Goal: Information Seeking & Learning: Learn about a topic

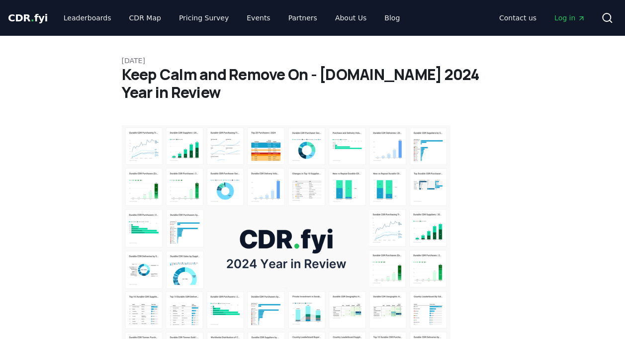
click at [295, 80] on h1 "Keep Calm and Remove On - [DOMAIN_NAME] 2024 Year in Review" at bounding box center [313, 84] width 382 height 36
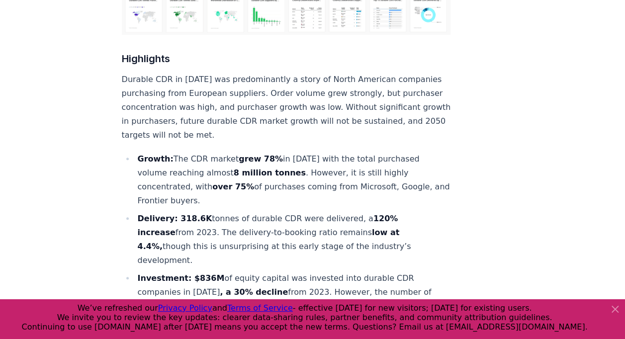
scroll to position [338, 0]
click at [256, 154] on strong "grew 78%" at bounding box center [261, 158] width 44 height 9
click at [258, 154] on strong "grew 78%" at bounding box center [261, 158] width 44 height 9
drag, startPoint x: 258, startPoint y: 126, endPoint x: 291, endPoint y: 143, distance: 36.9
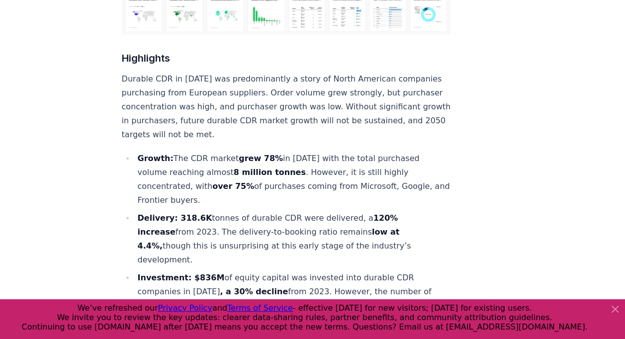
click at [291, 152] on li "Growth: The CDR market grew 78% in [DATE] with the total purchased volume reach…" at bounding box center [293, 180] width 316 height 56
drag, startPoint x: 291, startPoint y: 143, endPoint x: 329, endPoint y: 147, distance: 38.5
click at [329, 152] on li "Growth: The CDR market grew 78% in [DATE] with the total purchased volume reach…" at bounding box center [293, 180] width 316 height 56
drag, startPoint x: 329, startPoint y: 147, endPoint x: 343, endPoint y: 158, distance: 18.1
click at [343, 158] on li "Growth: The CDR market grew 78% in [DATE] with the total purchased volume reach…" at bounding box center [293, 180] width 316 height 56
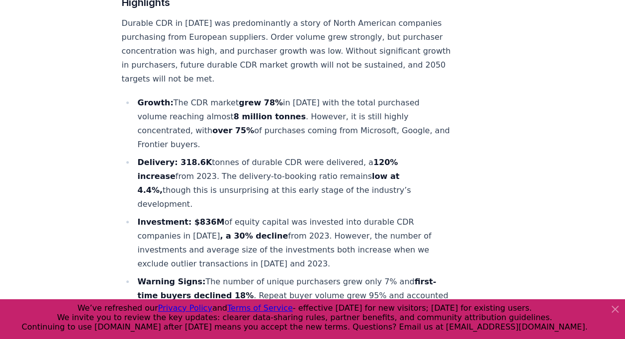
scroll to position [336, 0]
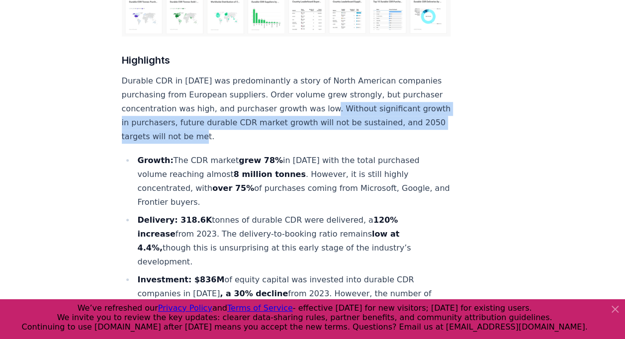
drag, startPoint x: 282, startPoint y: 105, endPoint x: 363, endPoint y: 80, distance: 85.4
click at [363, 80] on p "Durable CDR in [DATE] was predominantly a story of North American companies pur…" at bounding box center [286, 109] width 329 height 70
copy p "Without significant growth in purchasers, future durable CDR market growth will…"
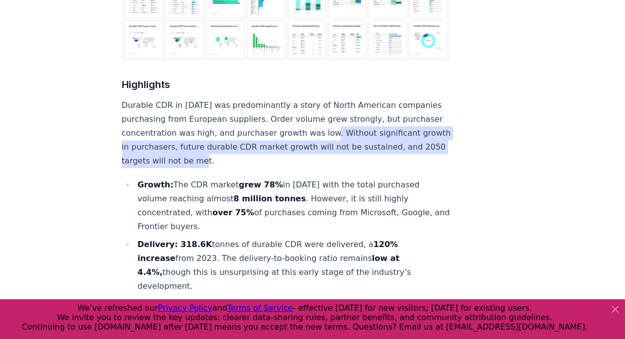
scroll to position [314, 0]
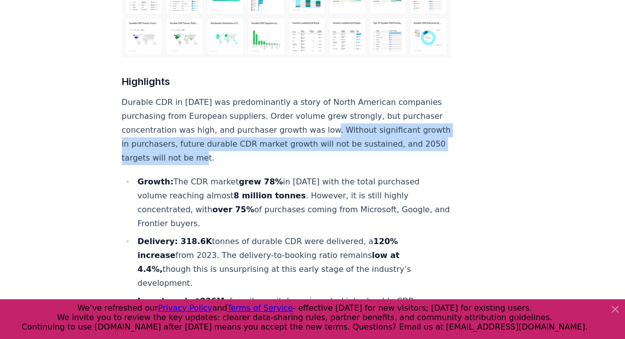
click at [390, 111] on p "Durable CDR in [DATE] was predominantly a story of North American companies pur…" at bounding box center [286, 131] width 329 height 70
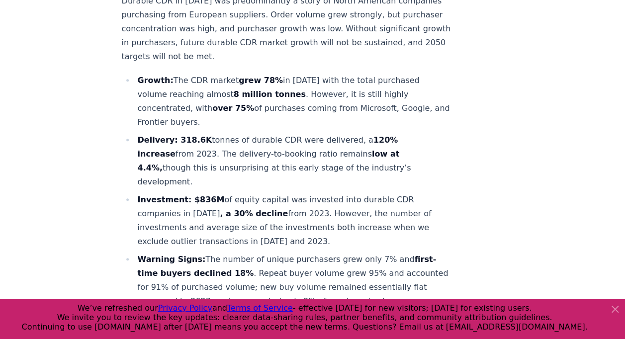
scroll to position [420, 0]
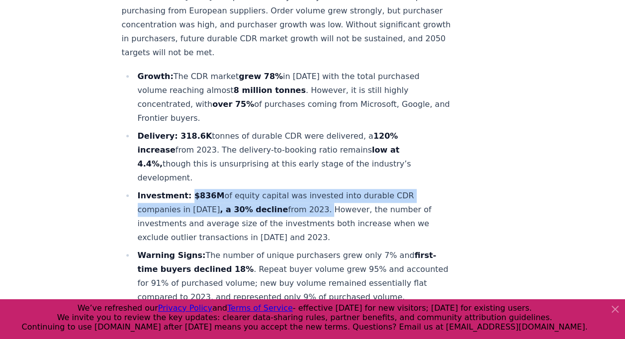
drag, startPoint x: 304, startPoint y: 164, endPoint x: 186, endPoint y: 150, distance: 119.7
click at [186, 189] on li "Investment: $836M of equity capital was invested into durable CDR companies in …" at bounding box center [293, 217] width 316 height 56
copy li "$836M of equity capital was invested into durable CDR companies in [DATE] , a 3…"
click at [350, 189] on li "Investment: $836M of equity capital was invested into durable CDR companies in …" at bounding box center [293, 217] width 316 height 56
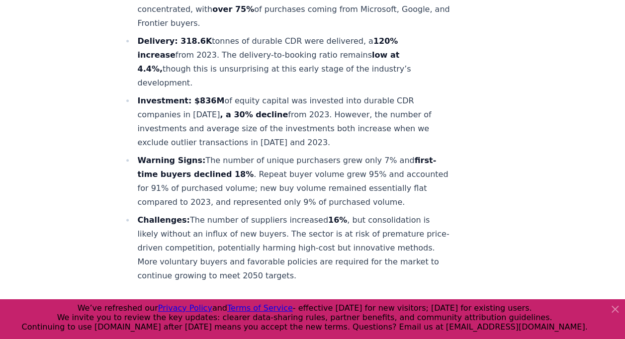
scroll to position [514, 0]
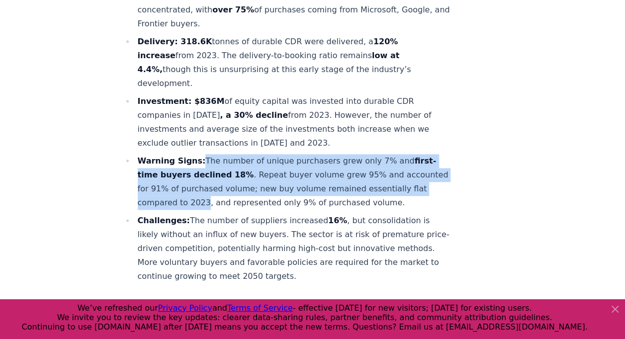
drag, startPoint x: 196, startPoint y: 113, endPoint x: 256, endPoint y: 155, distance: 72.9
click at [256, 155] on li "Warning Signs: The number of unique purchasers grew only 7% and first-time buye…" at bounding box center [293, 182] width 316 height 56
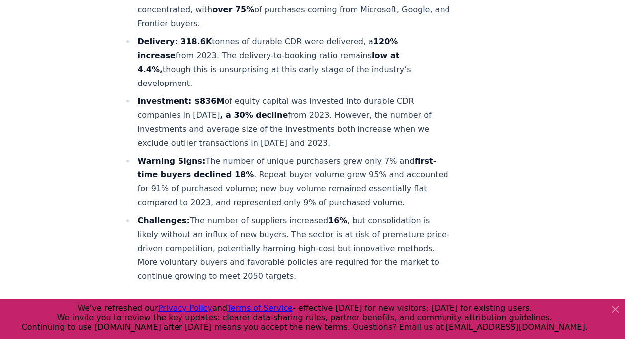
drag, startPoint x: 256, startPoint y: 155, endPoint x: 256, endPoint y: 165, distance: 9.9
click at [256, 165] on li "Warning Signs: The number of unique purchasers grew only 7% and first-time buye…" at bounding box center [293, 182] width 316 height 56
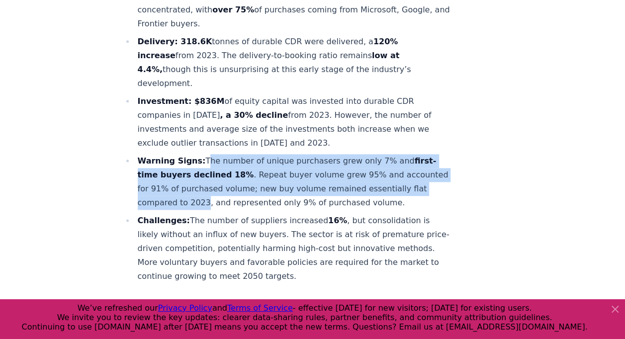
drag, startPoint x: 257, startPoint y: 156, endPoint x: 199, endPoint y: 117, distance: 69.1
click at [199, 154] on li "Warning Signs: The number of unique purchasers grew only 7% and first-time buye…" at bounding box center [293, 182] width 316 height 56
copy li "The number of unique purchasers grew only 7% and first-time buyers declined 18%…"
click at [263, 154] on li "Warning Signs: The number of unique purchasers grew only 7% and first-time buye…" at bounding box center [293, 182] width 316 height 56
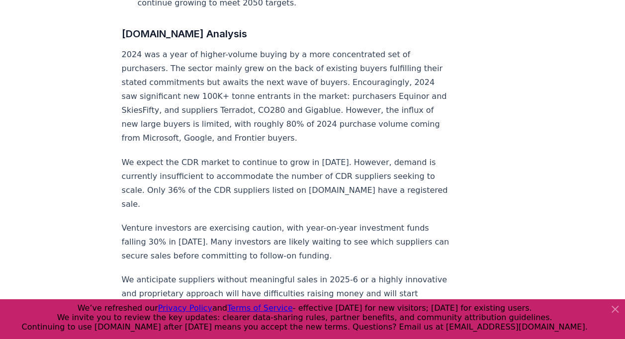
scroll to position [796, 0]
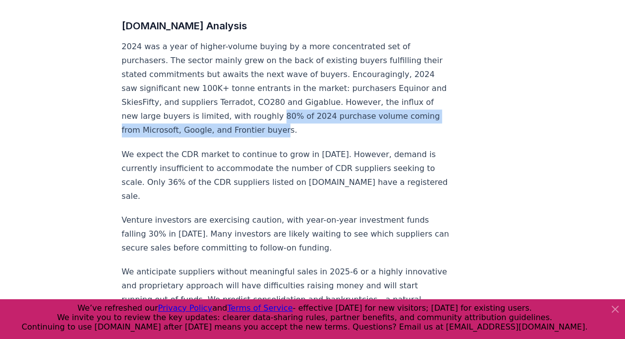
drag, startPoint x: 336, startPoint y: 99, endPoint x: 315, endPoint y: 87, distance: 24.7
click at [315, 87] on p "2024 was a year of higher-volume buying by a more concentrated set of purchaser…" at bounding box center [286, 89] width 329 height 98
copy p "80% of 2024 purchase volume coming from Microsoft, Google, and Frontier buyer"
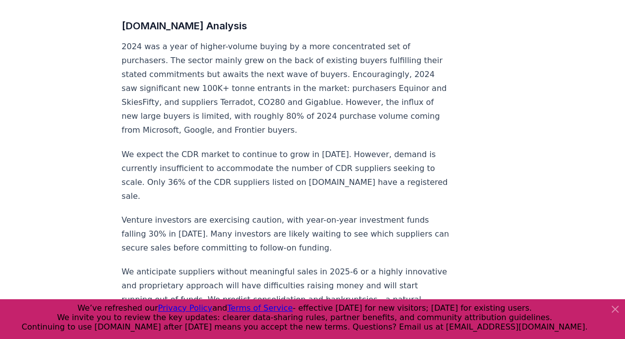
click at [393, 213] on p "Venture investors are exercising caution, with year-on-year investment funds fa…" at bounding box center [286, 234] width 329 height 42
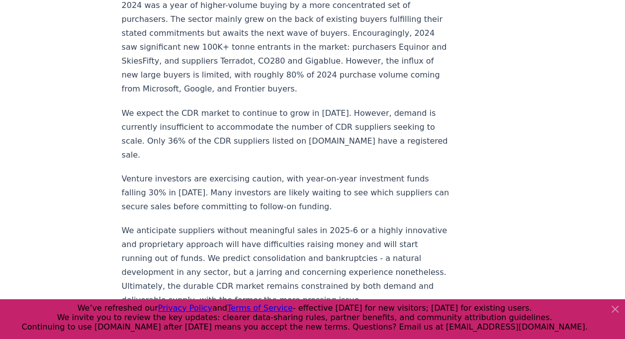
scroll to position [847, 0]
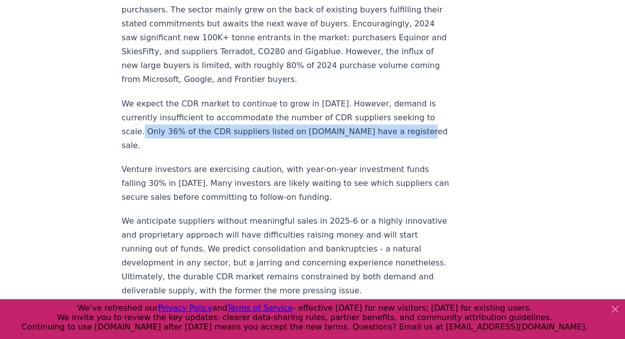
drag, startPoint x: 397, startPoint y: 100, endPoint x: 147, endPoint y: 97, distance: 250.3
click at [147, 97] on p "We expect the CDR market to continue to grow in [DATE]. However, demand is curr…" at bounding box center [286, 125] width 329 height 56
copy p "nly 36% of the CDR suppliers listed on [DOMAIN_NAME] have a registered sale."
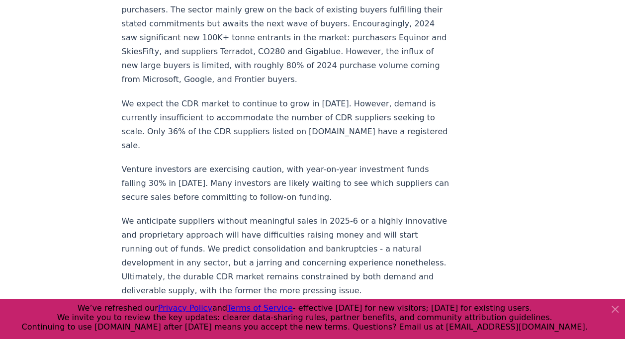
click at [231, 214] on p "We anticipate suppliers without meaningful sales in 2025-6 or a highly innovati…" at bounding box center [286, 256] width 329 height 84
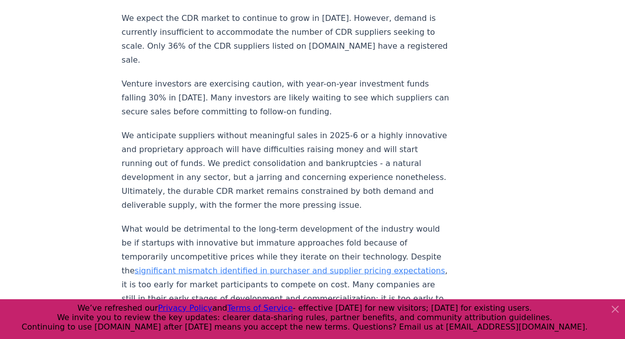
scroll to position [933, 0]
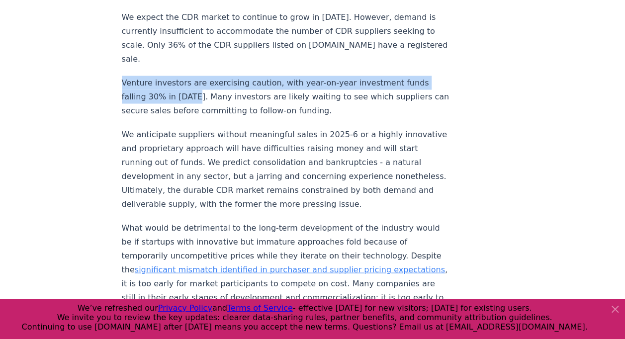
drag, startPoint x: 190, startPoint y: 52, endPoint x: 123, endPoint y: 40, distance: 67.8
click at [123, 76] on p "Venture investors are exercising caution, with year-on-year investment funds fa…" at bounding box center [286, 97] width 329 height 42
copy p "Venture investors are exercising caution, with year-on-year investment funds fa…"
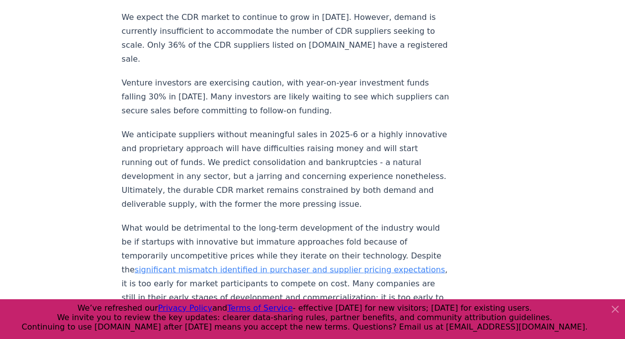
click at [318, 127] on p "We anticipate suppliers without meaningful sales in 2025-6 or a highly innovati…" at bounding box center [286, 169] width 329 height 84
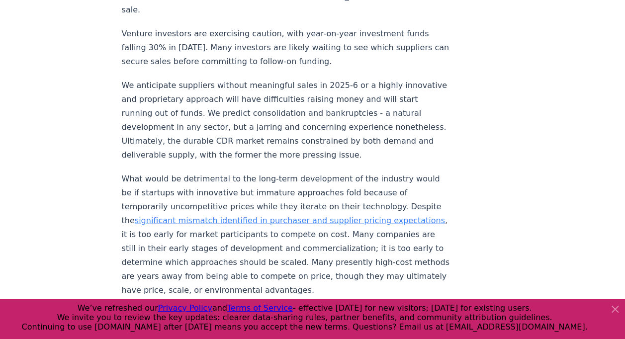
scroll to position [982, 0]
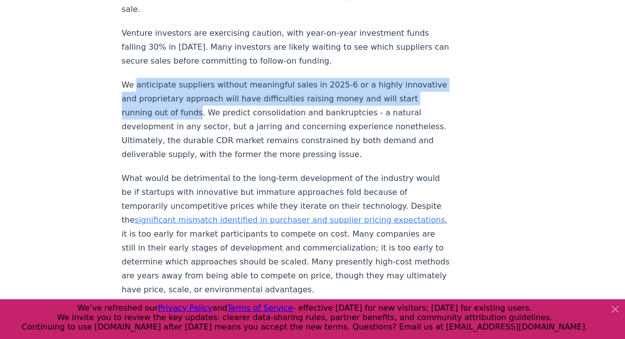
drag, startPoint x: 229, startPoint y: 66, endPoint x: 136, endPoint y: 39, distance: 96.3
click at [136, 78] on p "We anticipate suppliers without meaningful sales in 2025-6 or a highly innovati…" at bounding box center [286, 120] width 329 height 84
copy p "anticipate suppliers without meaningful sales in 2025-6 or a highly innovative …"
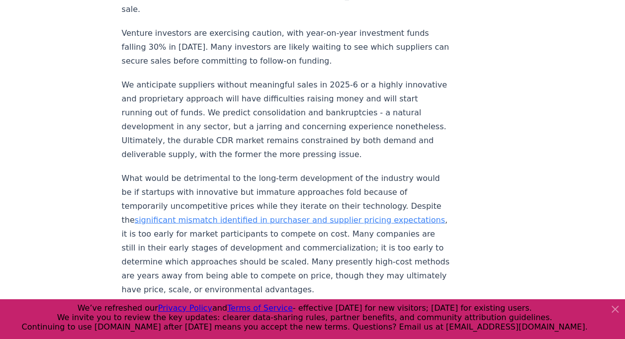
click at [267, 113] on p "We anticipate suppliers without meaningful sales in 2025-6 or a highly innovati…" at bounding box center [286, 120] width 329 height 84
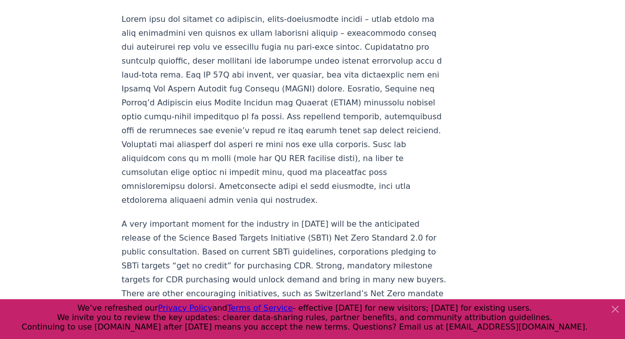
scroll to position [1441, 0]
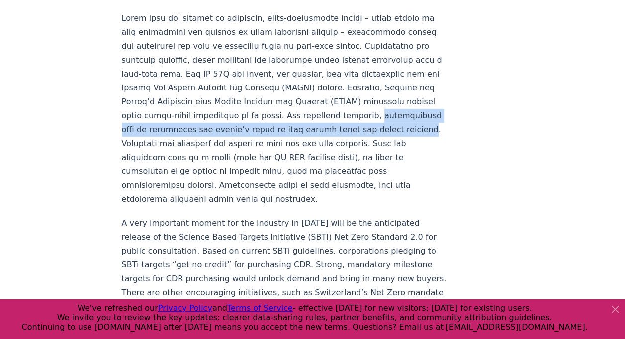
drag, startPoint x: 239, startPoint y: 98, endPoint x: 192, endPoint y: 83, distance: 50.0
click at [192, 83] on p at bounding box center [286, 108] width 329 height 195
copy p "policymakers need to understand the sector’s needs to best deploy funds and des…"
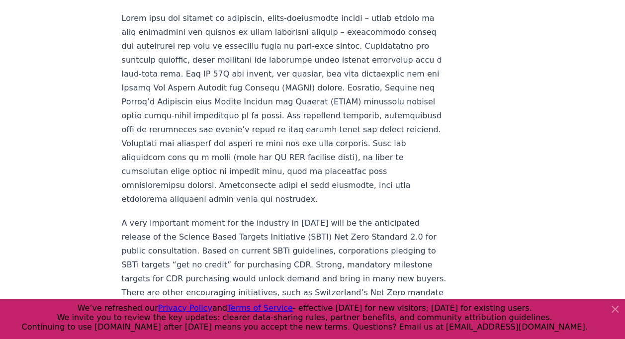
click at [323, 216] on p "A very important moment for the industry in [DATE] will be the anticipated rele…" at bounding box center [286, 271] width 329 height 111
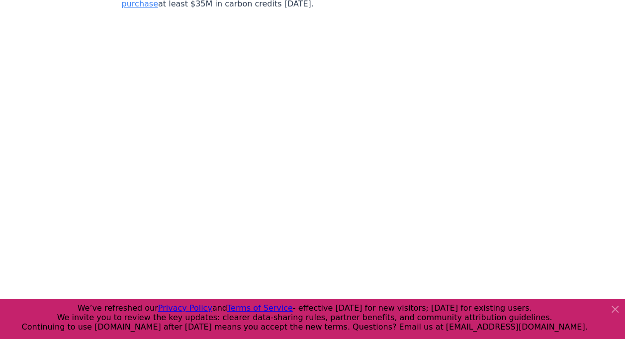
scroll to position [2597, 0]
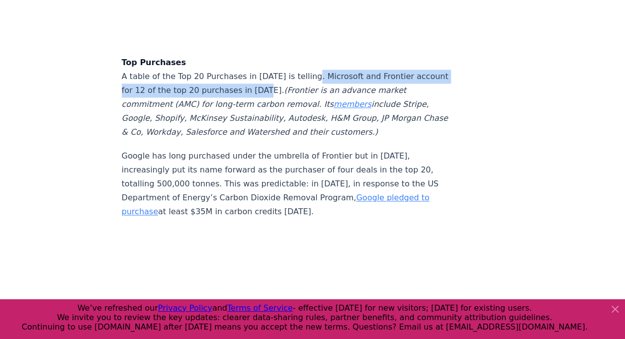
drag, startPoint x: 302, startPoint y: 44, endPoint x: 294, endPoint y: 58, distance: 16.6
click at [294, 58] on p "Top Purchases A table of the Top 20 Purchases in [DATE] is telling. Microsoft a…" at bounding box center [286, 98] width 329 height 84
copy p "Microsoft and Frontier account for 12 of the top 20 purchases in [DATE]."
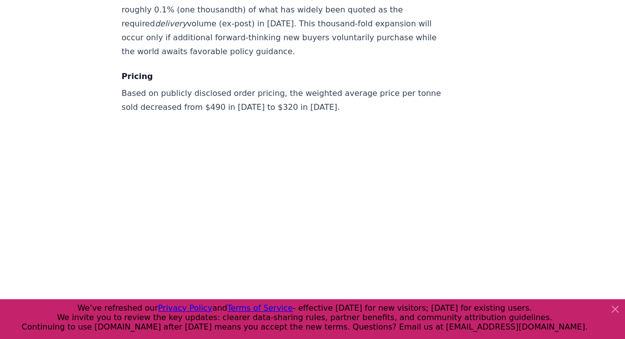
scroll to position [4144, 0]
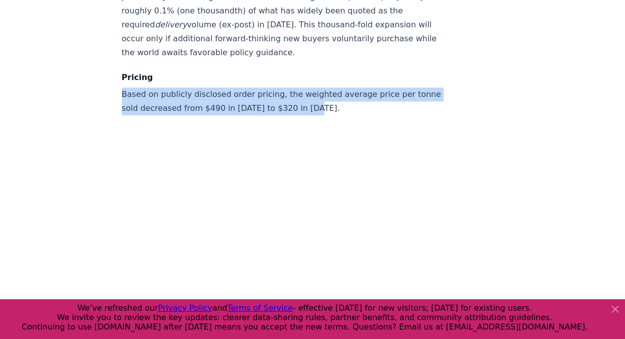
drag, startPoint x: 336, startPoint y: 92, endPoint x: 122, endPoint y: 75, distance: 215.1
click at [122, 88] on p "Based on publicly disclosed order pricing, the weighted average price per tonne…" at bounding box center [286, 102] width 329 height 28
copy p "Based on publicly disclosed order pricing, the weighted average price per tonne…"
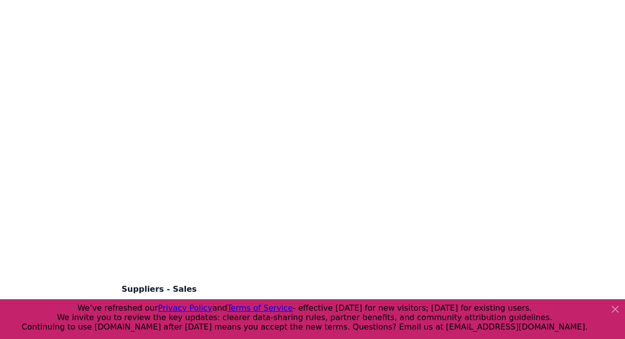
scroll to position [6166, 0]
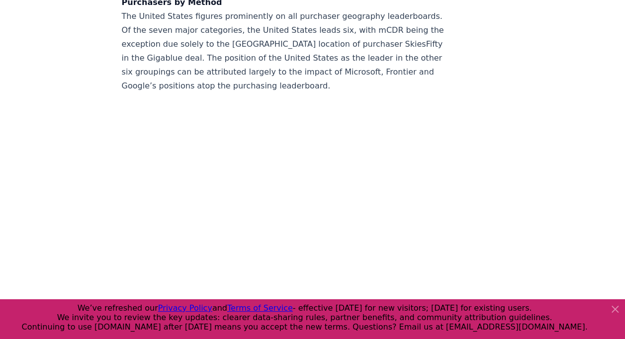
scroll to position [7597, 0]
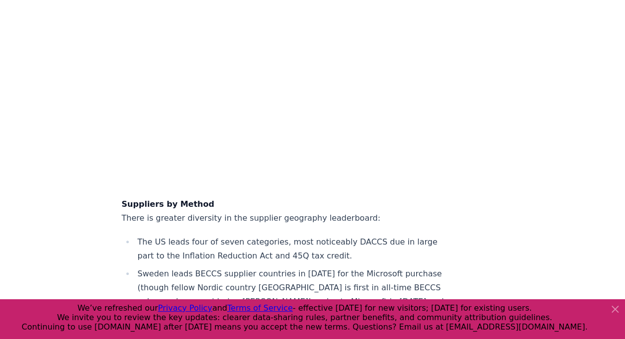
drag, startPoint x: 132, startPoint y: 208, endPoint x: 184, endPoint y: 226, distance: 54.3
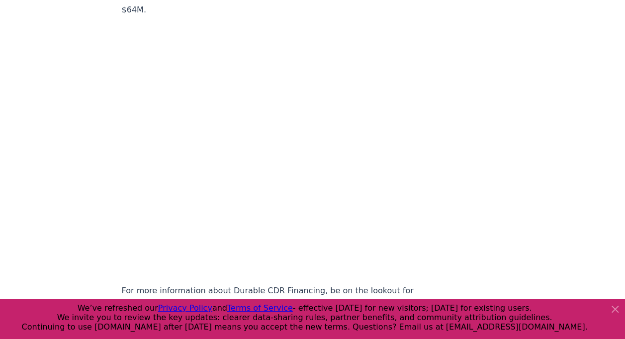
scroll to position [9771, 0]
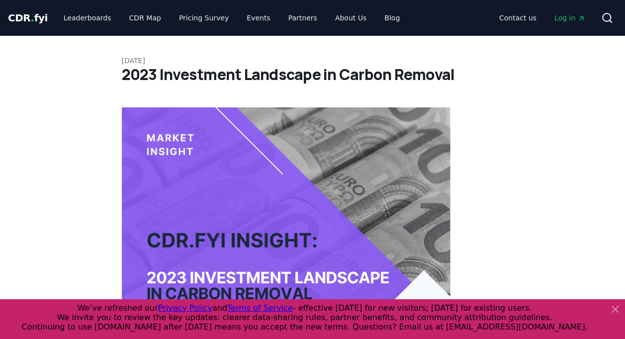
click at [258, 76] on h1 "2023 Investment Landscape in Carbon Removal" at bounding box center [313, 75] width 382 height 18
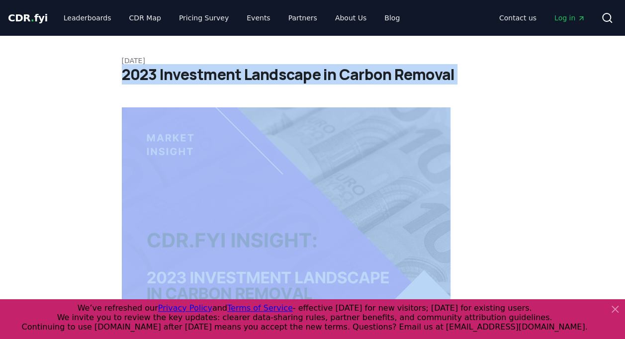
click at [258, 76] on h1 "2023 Investment Landscape in Carbon Removal" at bounding box center [313, 75] width 382 height 18
copy div "2023 Investment Landscape in Carbon Removal"
